Goal: Information Seeking & Learning: Learn about a topic

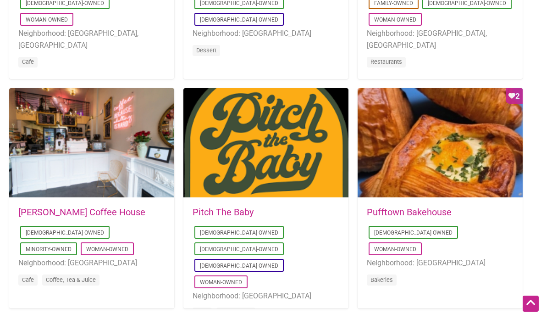
scroll to position [620, 0]
click at [242, 279] on link "Woman-Owned" at bounding box center [221, 282] width 42 height 6
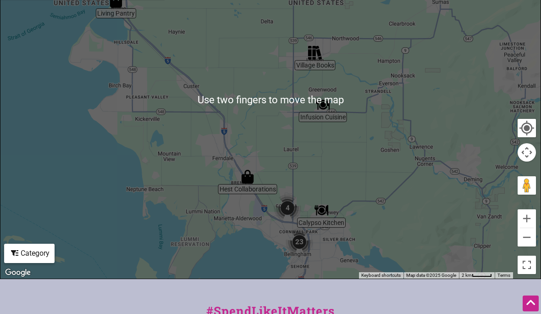
scroll to position [314, 0]
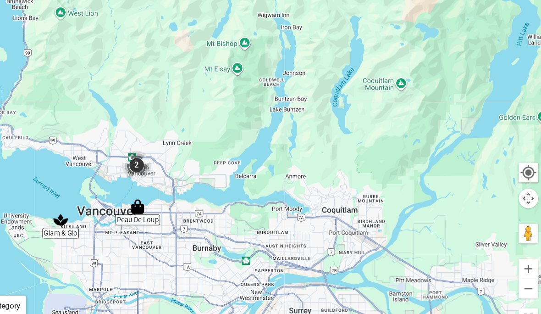
scroll to position [295, 0]
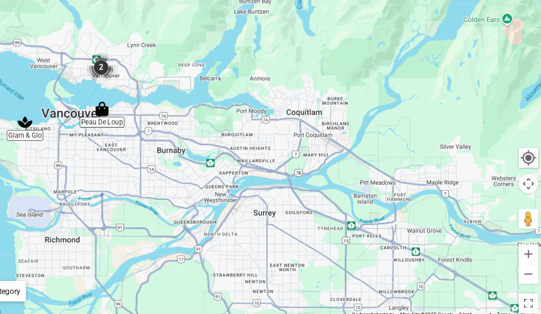
click at [320, 96] on div at bounding box center [270, 120] width 540 height 357
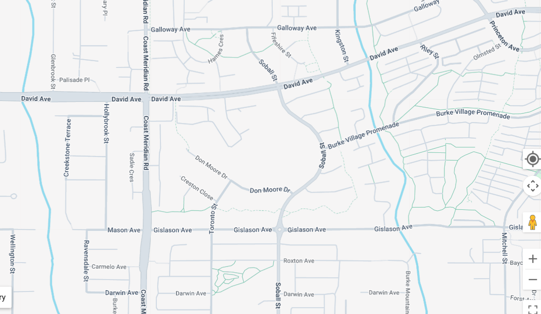
scroll to position [299, 0]
